Goal: Navigation & Orientation: Find specific page/section

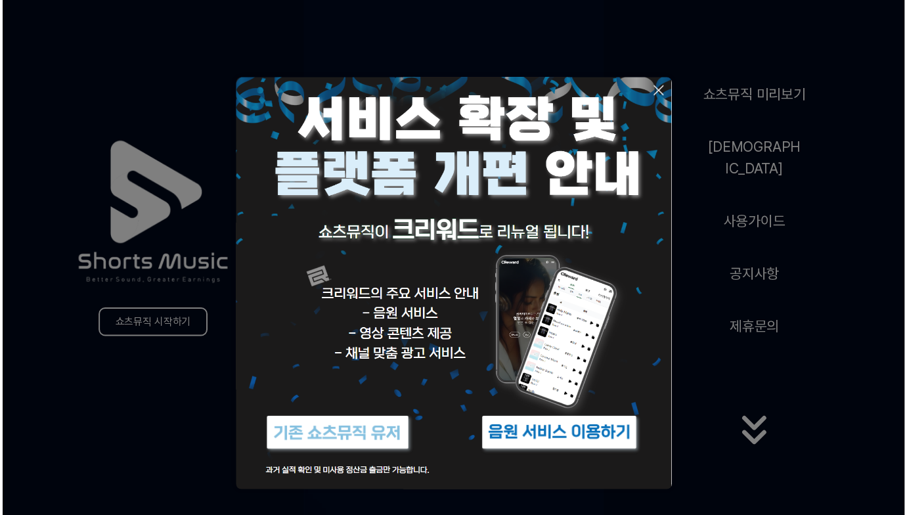
scroll to position [24, 0]
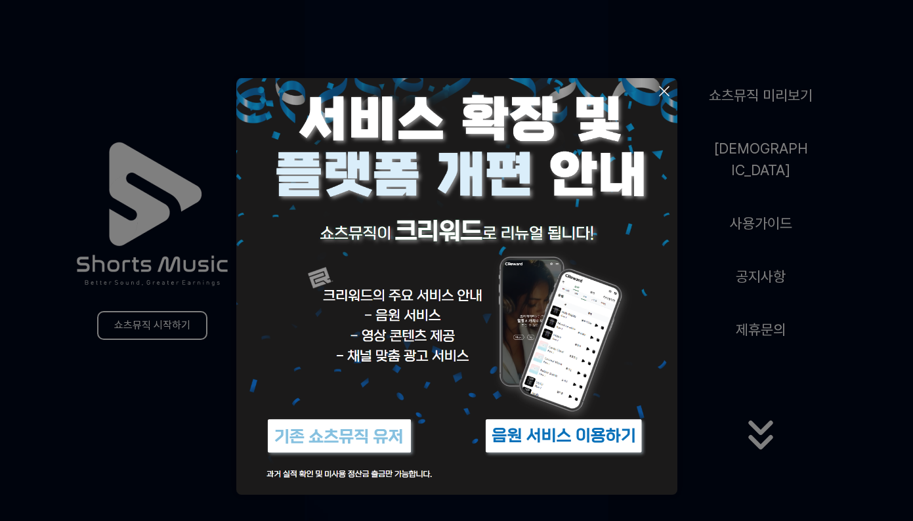
click at [412, 471] on img at bounding box center [456, 274] width 441 height 441
click at [664, 96] on icon at bounding box center [664, 91] width 16 height 16
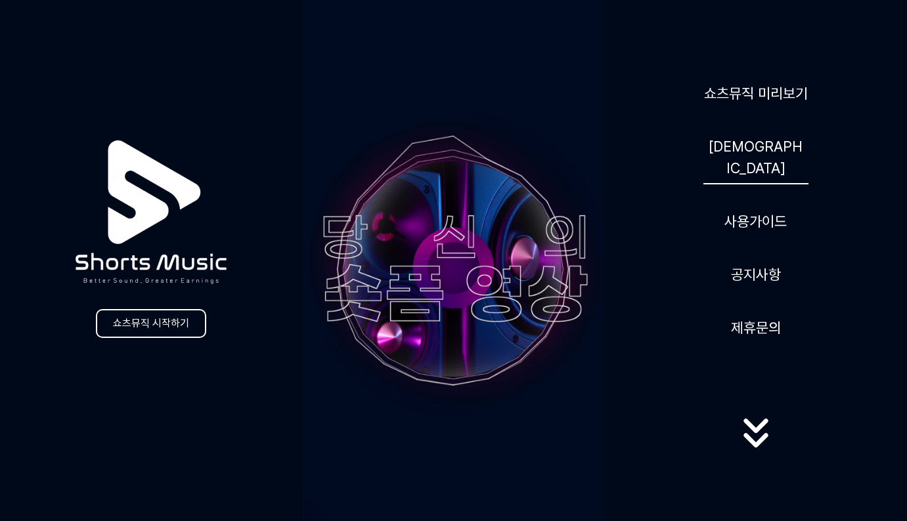
click at [768, 155] on link "[DEMOGRAPHIC_DATA]" at bounding box center [755, 158] width 105 height 54
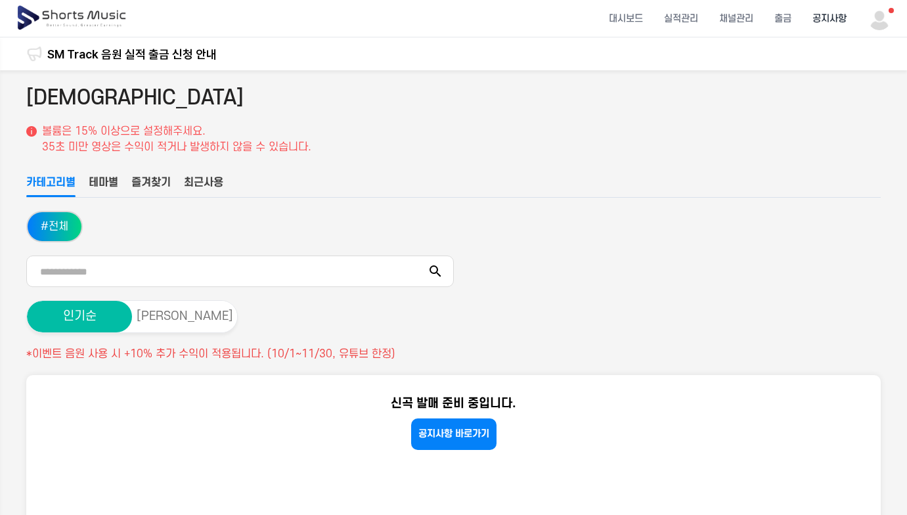
click at [826, 18] on li "공지사항" at bounding box center [828, 18] width 55 height 35
